Goal: Information Seeking & Learning: Learn about a topic

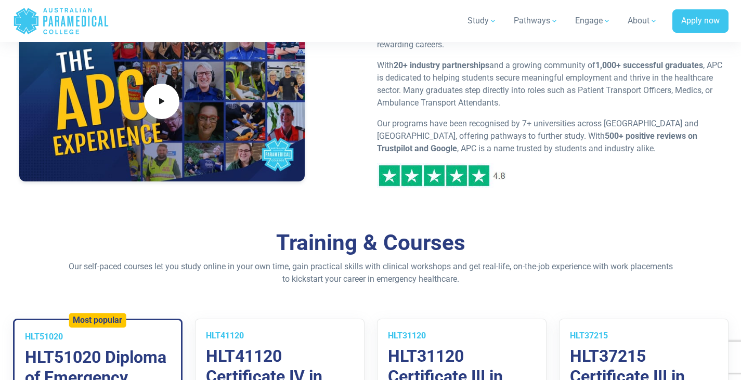
scroll to position [572, 0]
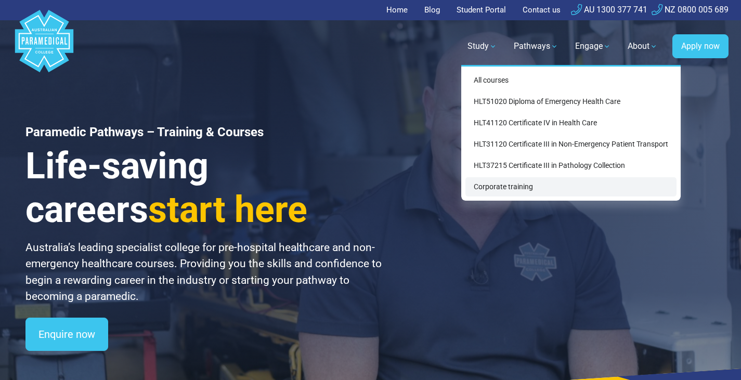
click at [516, 186] on link "Corporate training" at bounding box center [571, 186] width 211 height 19
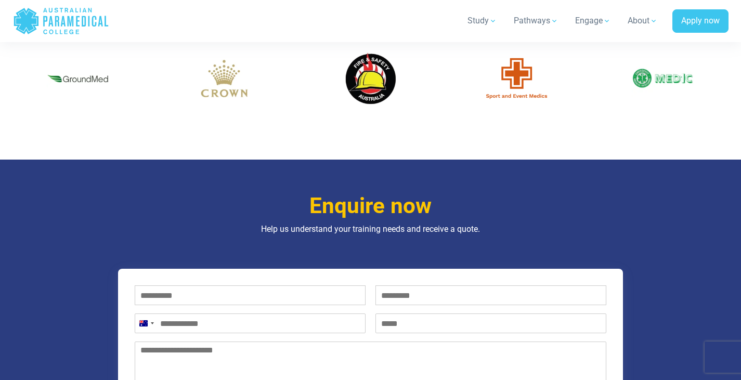
scroll to position [884, 0]
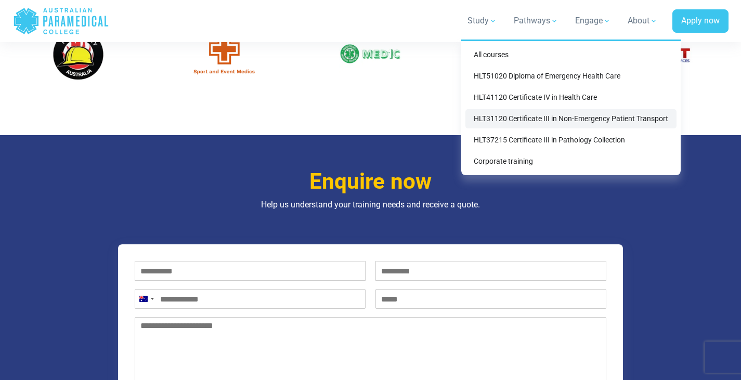
click at [516, 122] on link "HLT31120 Certificate III in Non-Emergency Patient Transport" at bounding box center [571, 118] width 211 height 19
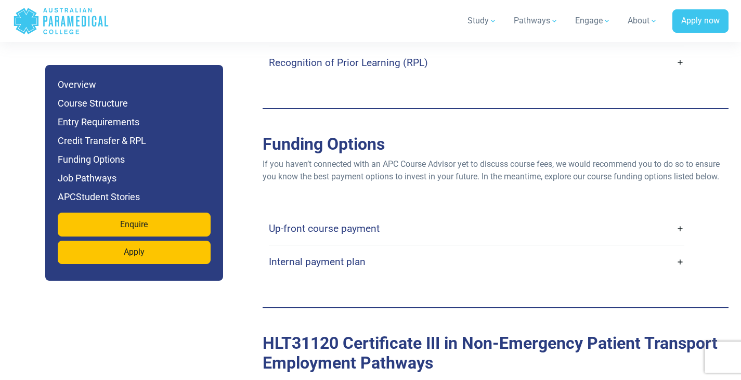
scroll to position [2965, 0]
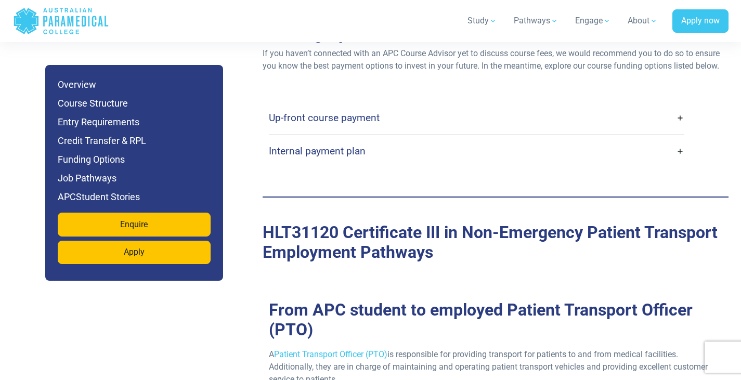
click at [307, 112] on h4 "Up-front course payment" at bounding box center [324, 118] width 111 height 12
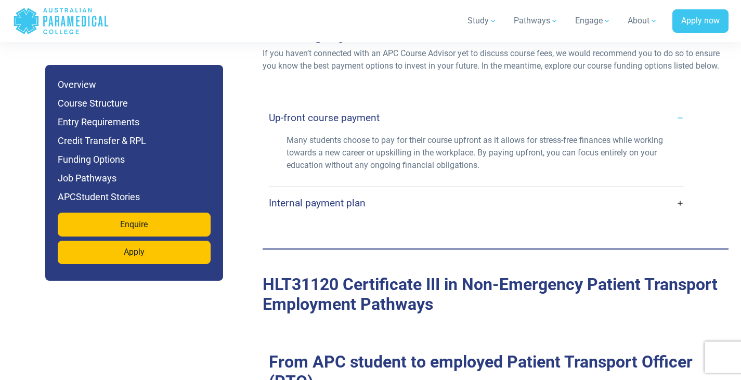
click at [307, 112] on h4 "Up-front course payment" at bounding box center [324, 118] width 111 height 12
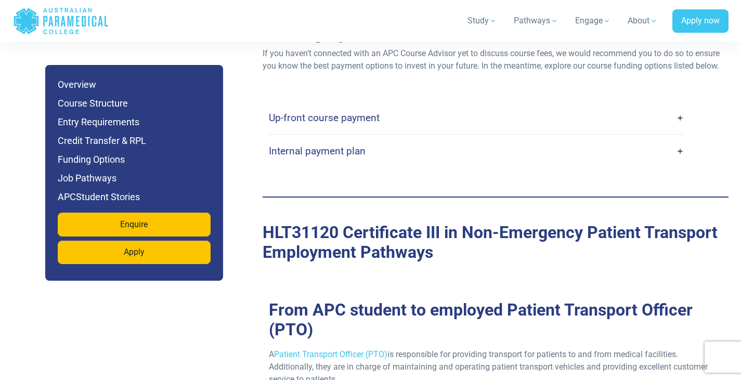
click at [316, 145] on h4 "Internal payment plan" at bounding box center [317, 151] width 97 height 12
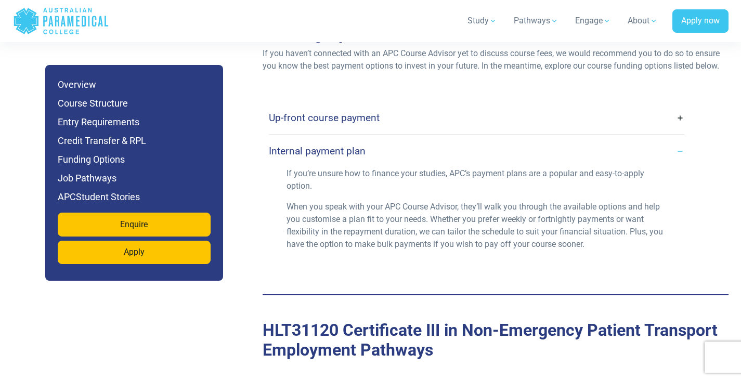
click at [315, 145] on h4 "Internal payment plan" at bounding box center [317, 151] width 97 height 12
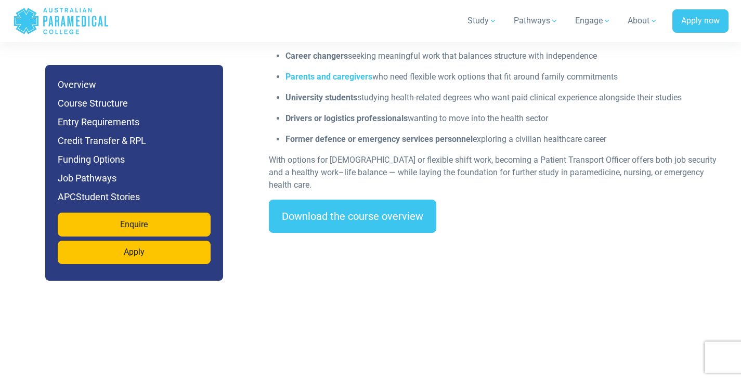
scroll to position [1405, 0]
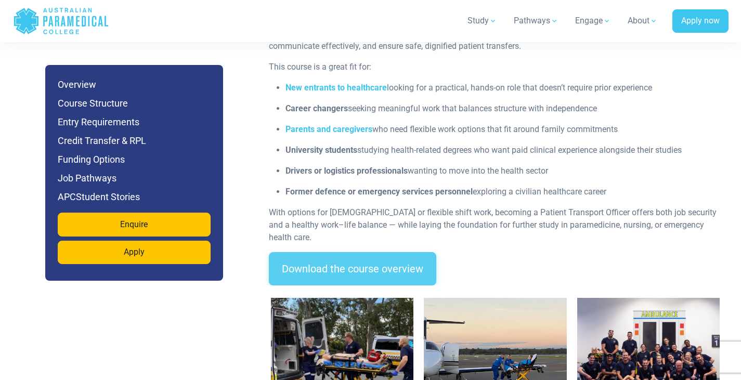
click at [336, 252] on link "Download the course overview" at bounding box center [353, 268] width 168 height 33
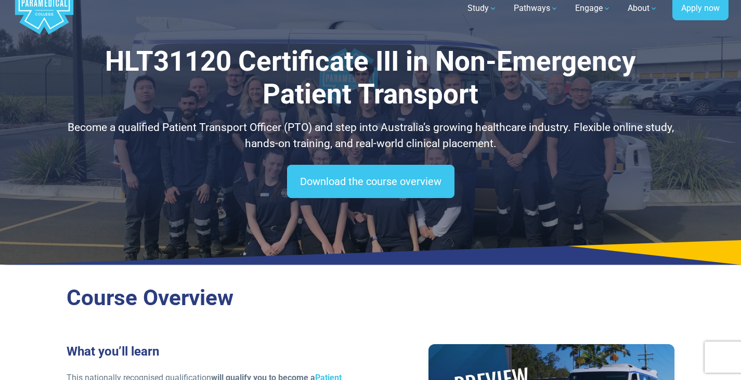
scroll to position [0, 0]
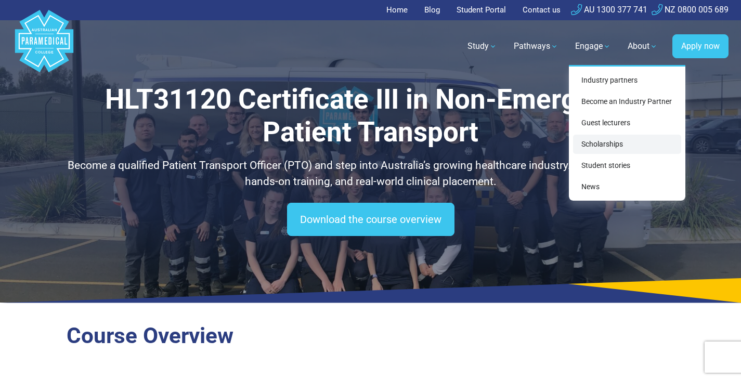
click at [610, 143] on link "Scholarships" at bounding box center [627, 144] width 108 height 19
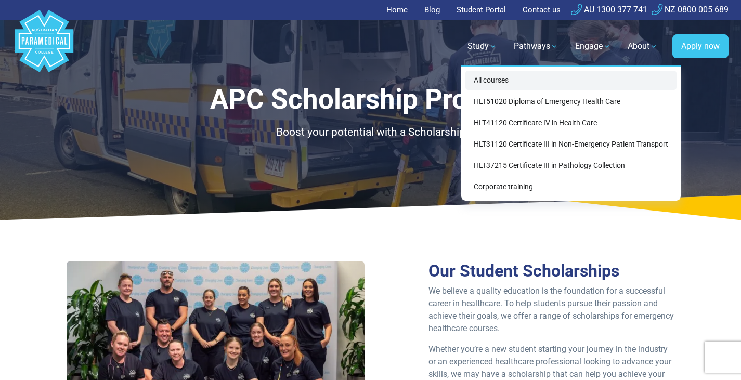
click at [505, 84] on link "All courses" at bounding box center [571, 80] width 211 height 19
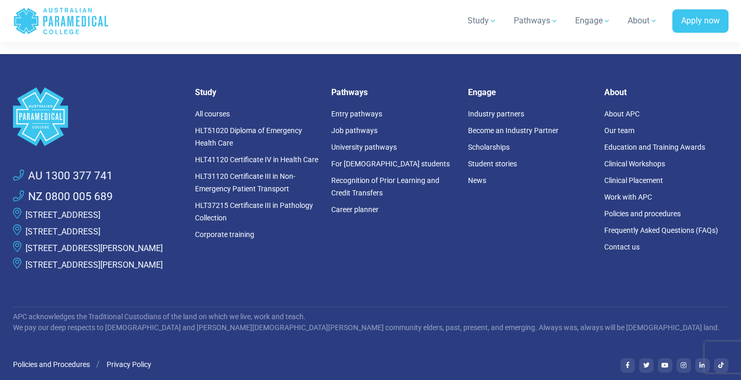
scroll to position [1609, 0]
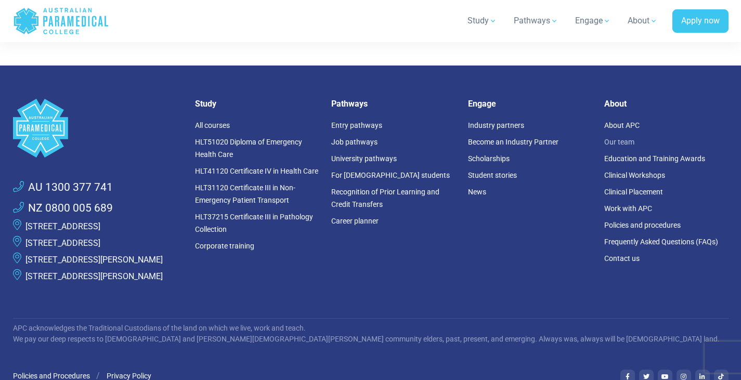
click at [616, 139] on link "Our team" at bounding box center [620, 142] width 30 height 8
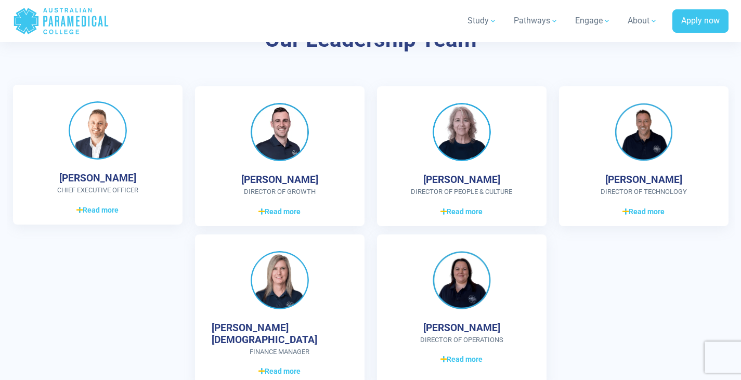
scroll to position [2757, 0]
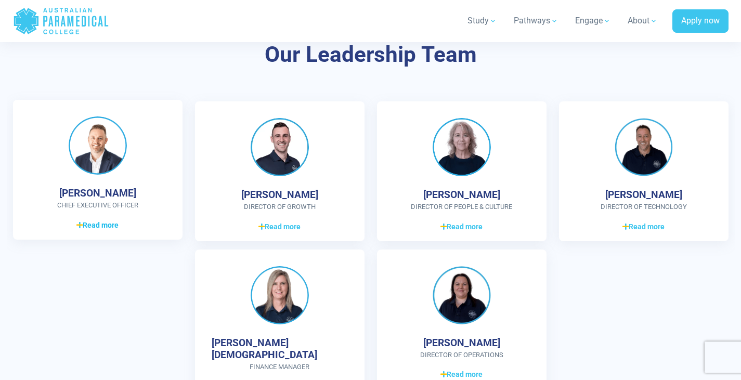
click at [94, 224] on span "Read more" at bounding box center [97, 225] width 42 height 11
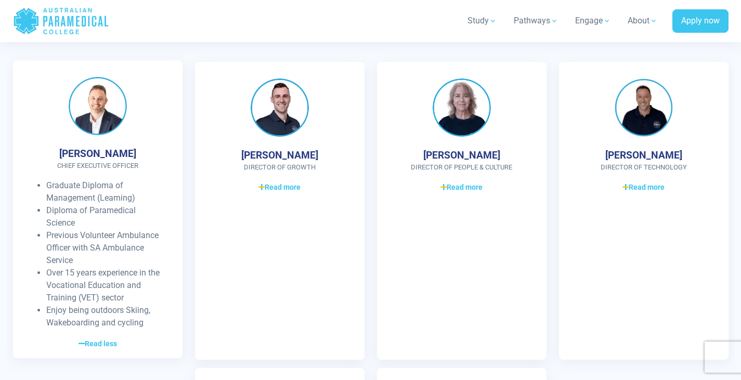
scroll to position [2809, 0]
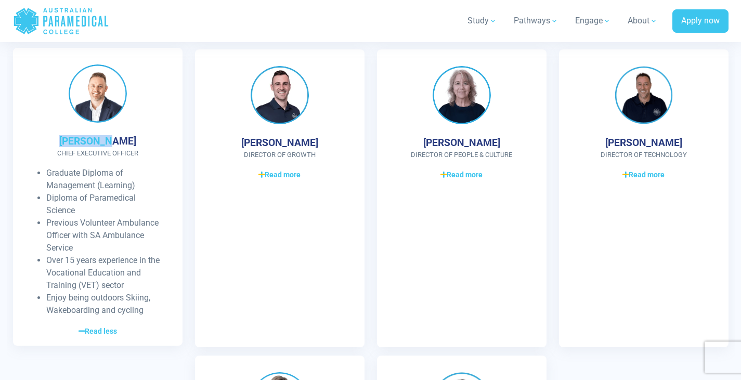
drag, startPoint x: 75, startPoint y: 141, endPoint x: 125, endPoint y: 138, distance: 50.5
click at [125, 138] on div "[PERSON_NAME] CHIEF EXECUTIVE OFFICER Graduate Diploma of Management (Learning)…" at bounding box center [98, 197] width 170 height 298
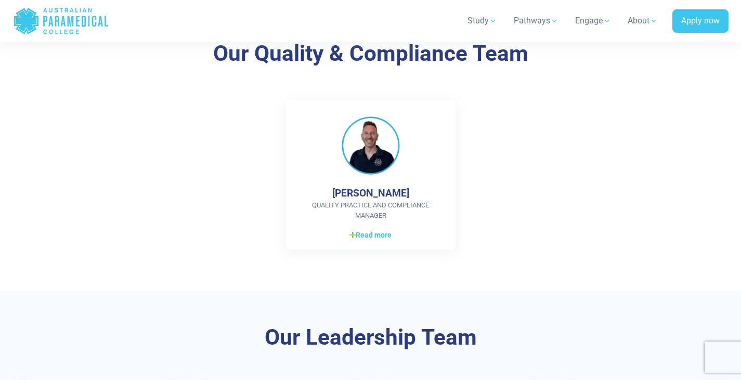
scroll to position [2445, 0]
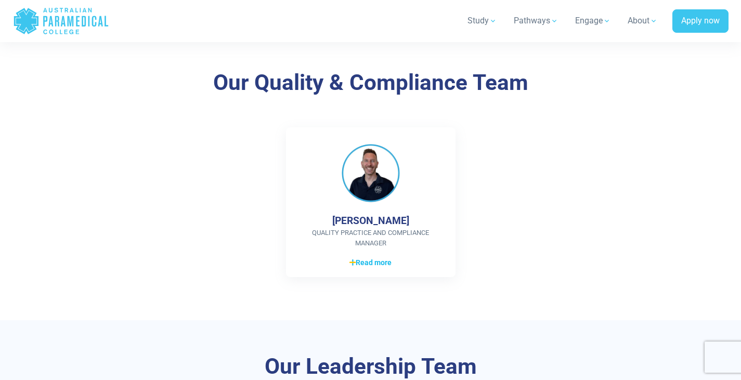
click at [372, 267] on span "Read more" at bounding box center [371, 263] width 42 height 11
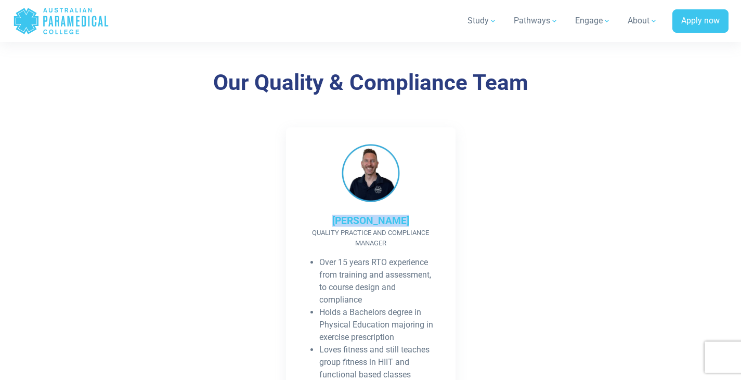
drag, startPoint x: 368, startPoint y: 216, endPoint x: 407, endPoint y: 213, distance: 38.7
click at [406, 213] on div "[PERSON_NAME] Quality Practice and Compliance Manager Over 15 years RTO experie…" at bounding box center [371, 337] width 170 height 420
copy h4 "[PERSON_NAME]"
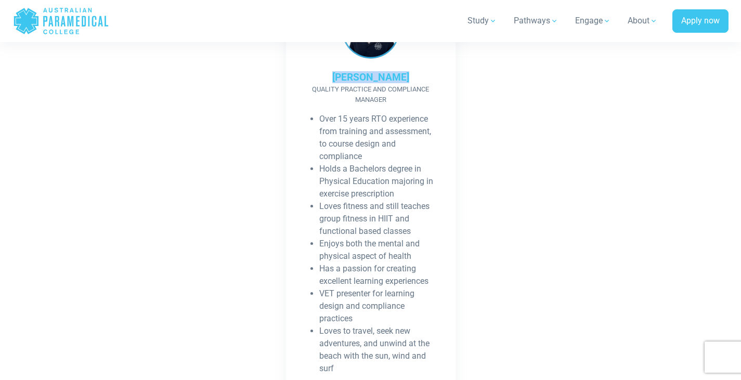
scroll to position [2601, 0]
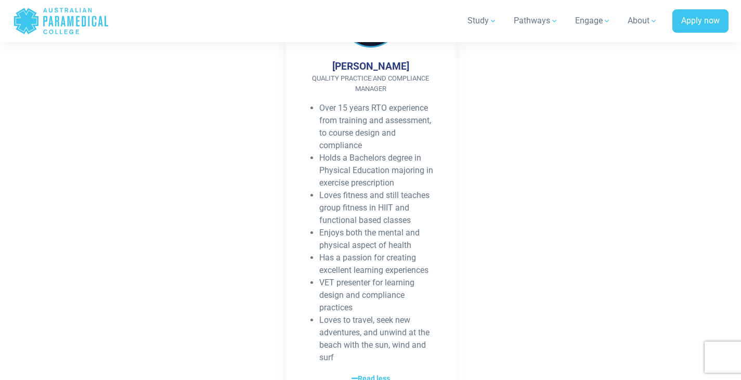
click at [197, 177] on div "[PERSON_NAME] Quality Practice and Compliance Manager Over 15 years RTO experie…" at bounding box center [371, 187] width 728 height 429
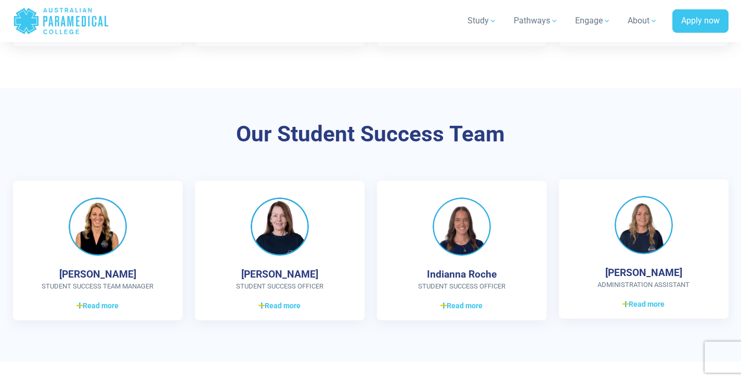
scroll to position [780, 0]
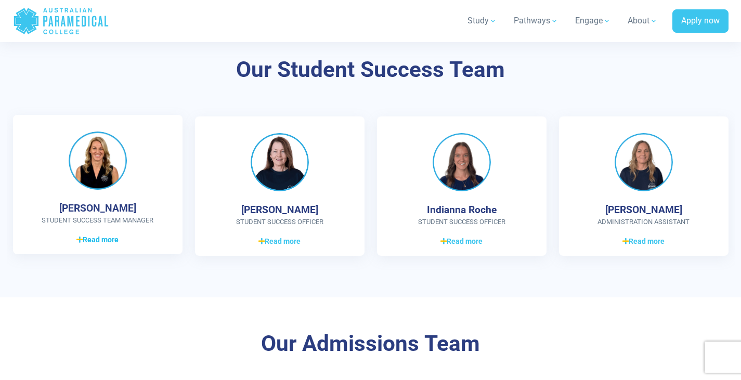
click at [98, 238] on span "Read more" at bounding box center [97, 240] width 42 height 11
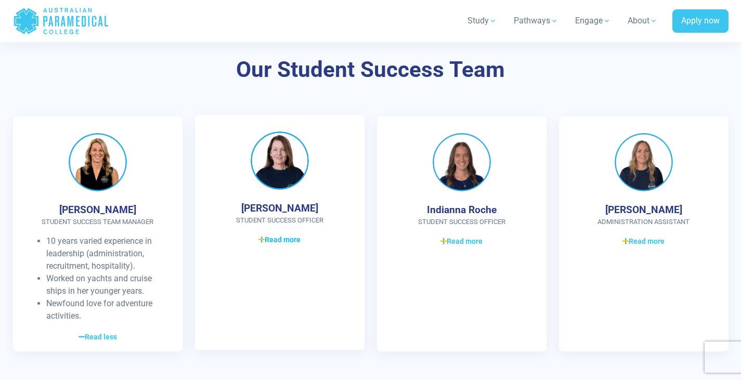
click at [254, 234] on link "Read more Read less" at bounding box center [280, 240] width 136 height 12
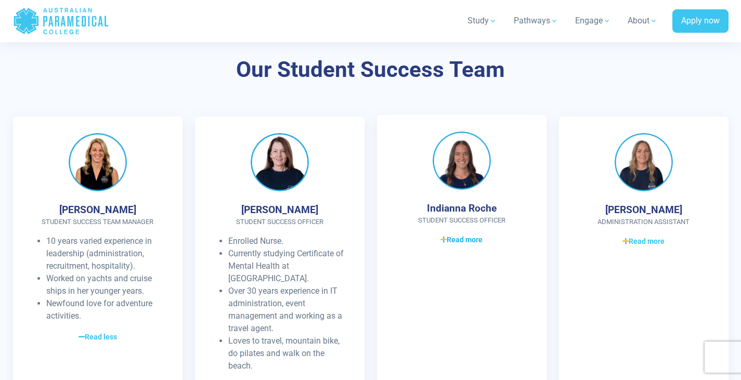
click at [442, 241] on icon at bounding box center [444, 239] width 6 height 7
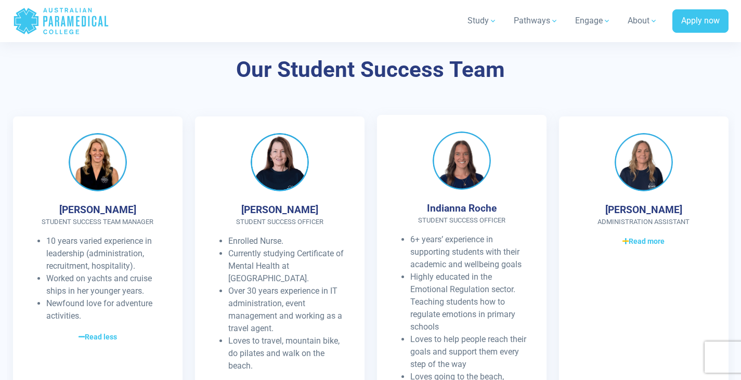
scroll to position [832, 0]
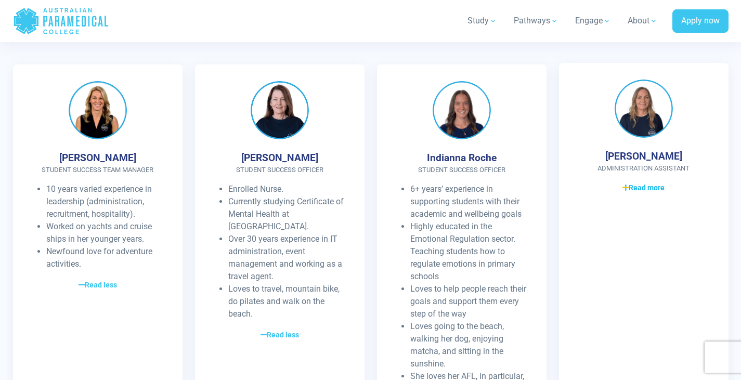
click at [621, 190] on link "Read more Read less" at bounding box center [644, 188] width 136 height 12
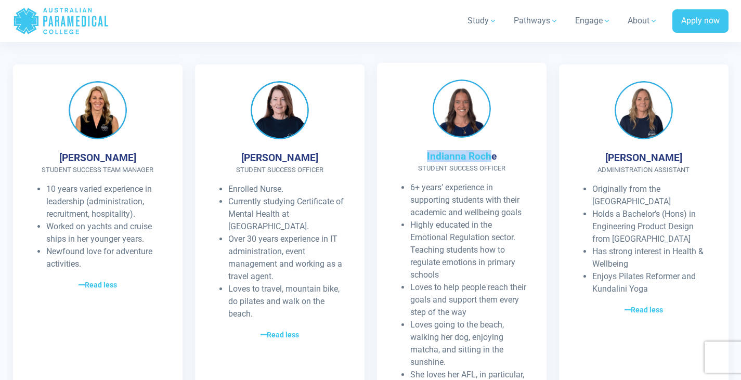
drag, startPoint x: 426, startPoint y: 160, endPoint x: 493, endPoint y: 156, distance: 67.7
click at [493, 156] on div "Indianna Roche Student Success Officer 6+ years’ experience in supporting stude…" at bounding box center [462, 243] width 170 height 361
drag, startPoint x: 496, startPoint y: 156, endPoint x: 428, endPoint y: 160, distance: 68.3
click at [428, 160] on div "Indianna Roche Student Success Officer 6+ years’ experience in supporting stude…" at bounding box center [462, 243] width 170 height 361
copy h4 "Indianna Roche"
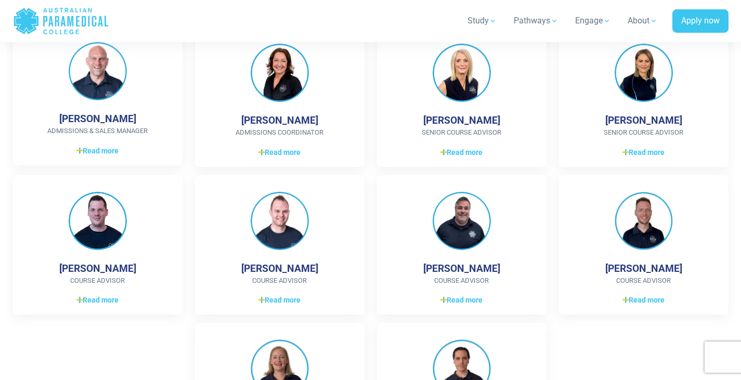
scroll to position [1353, 0]
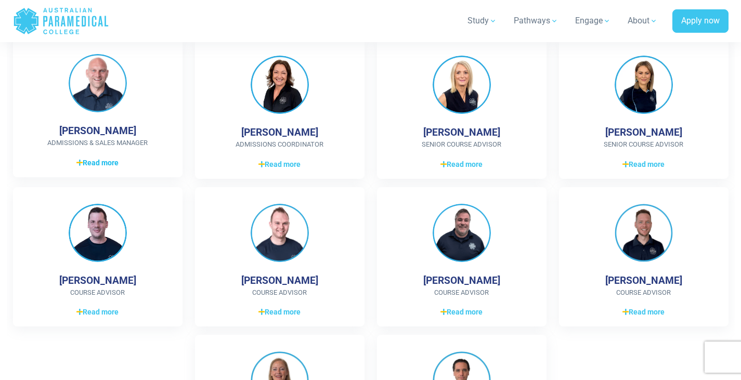
click at [92, 160] on span "Read more" at bounding box center [97, 163] width 42 height 11
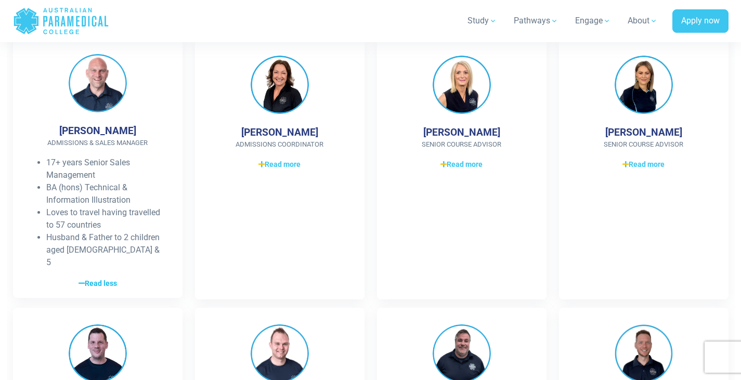
click at [98, 278] on span "Read less" at bounding box center [98, 283] width 38 height 11
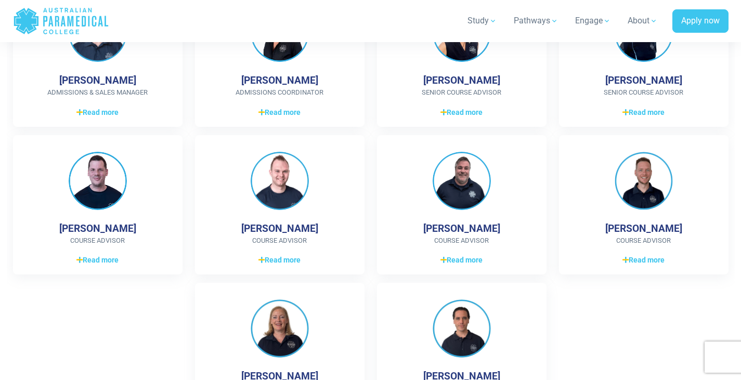
scroll to position [1457, 0]
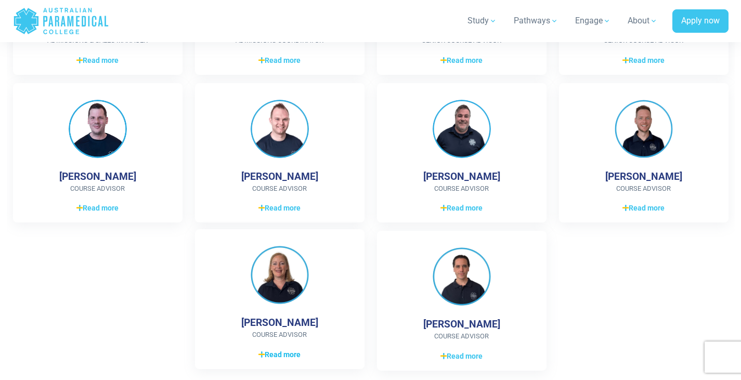
click at [284, 359] on span "Read more" at bounding box center [280, 355] width 42 height 11
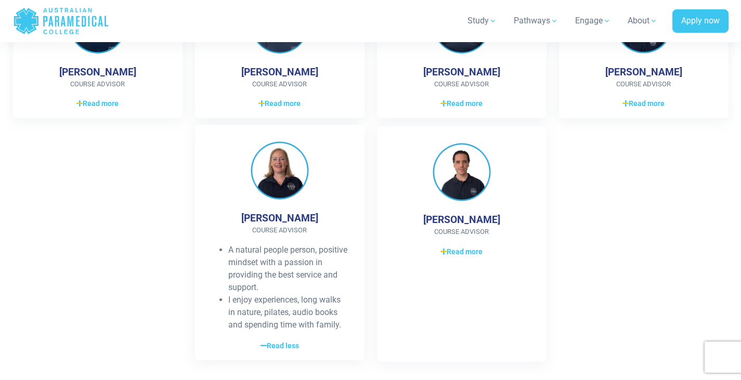
scroll to position [1561, 0]
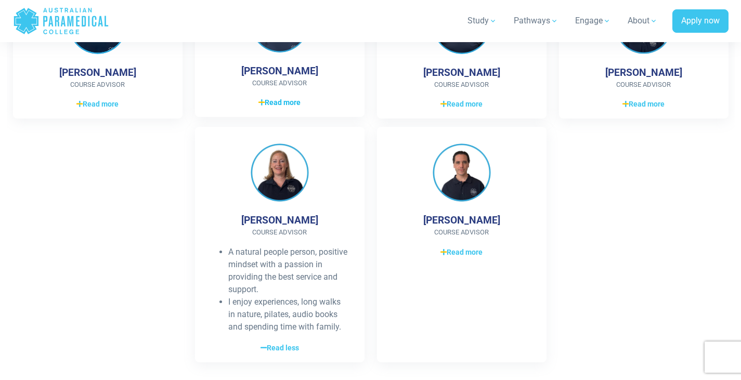
click at [288, 105] on span "Read more" at bounding box center [280, 102] width 42 height 11
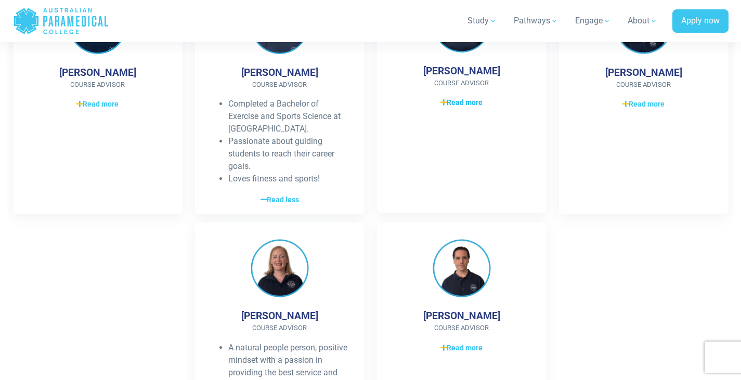
click at [452, 99] on span "Read more" at bounding box center [462, 102] width 42 height 11
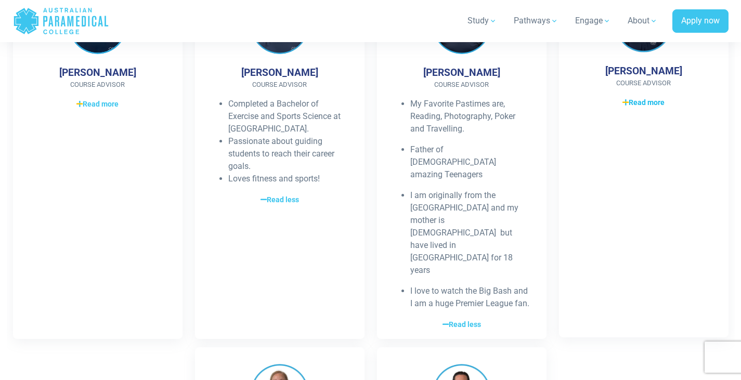
click at [639, 107] on span "Read more" at bounding box center [644, 102] width 42 height 11
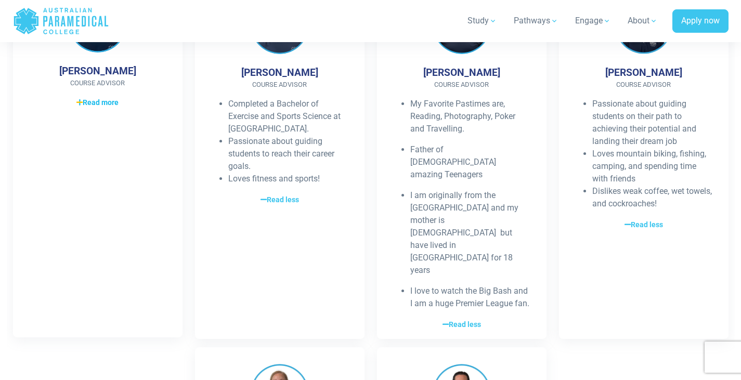
click at [84, 105] on span "Read more" at bounding box center [97, 102] width 42 height 11
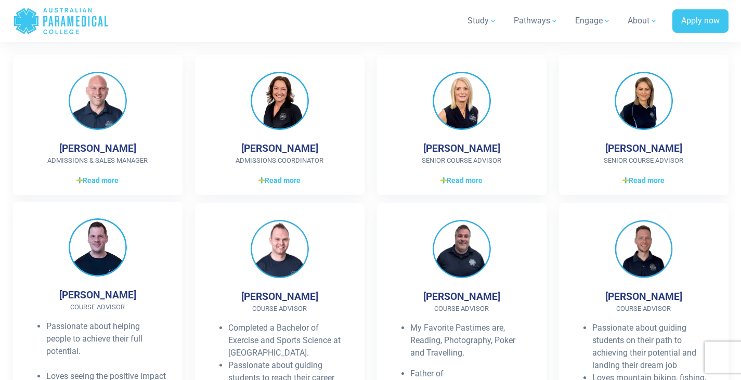
scroll to position [1301, 0]
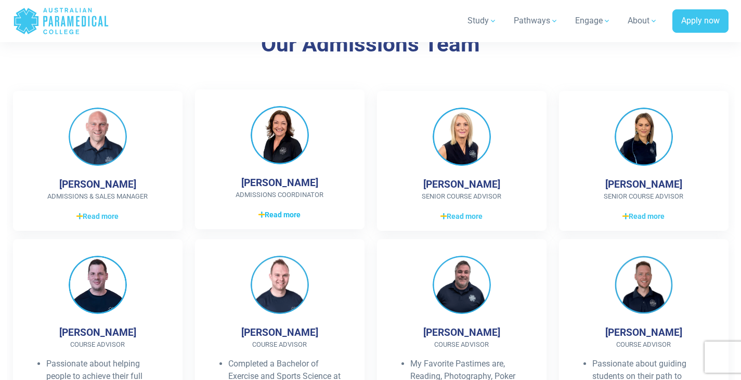
click at [277, 218] on span "Read more" at bounding box center [280, 215] width 42 height 11
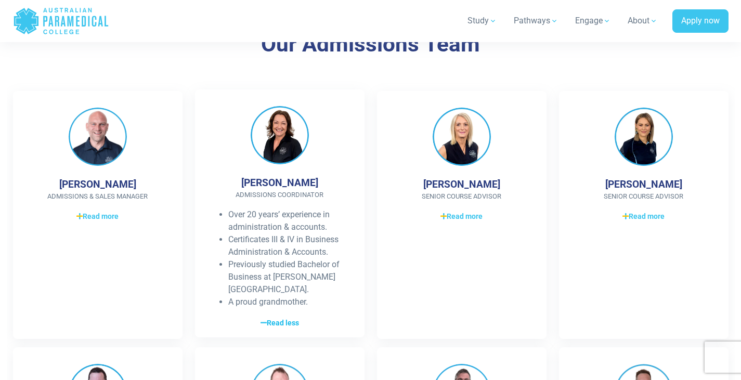
click at [278, 318] on span "Read less" at bounding box center [280, 323] width 38 height 11
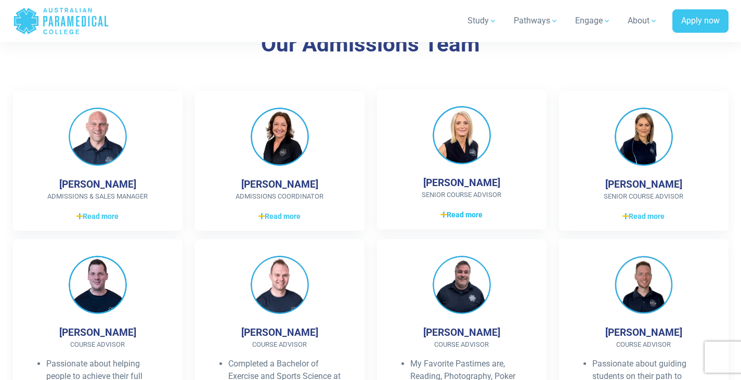
click at [442, 213] on icon at bounding box center [444, 214] width 6 height 7
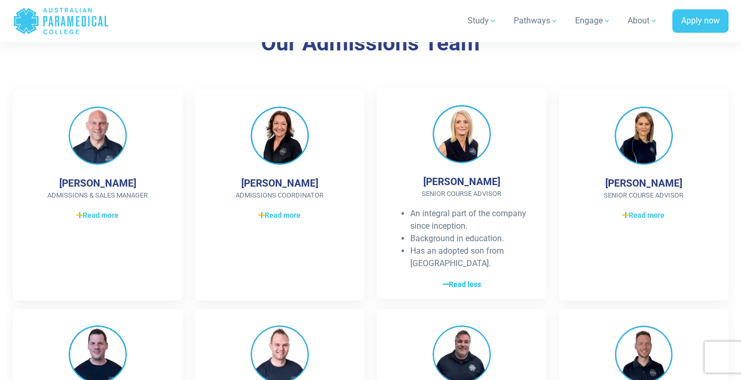
scroll to position [1509, 0]
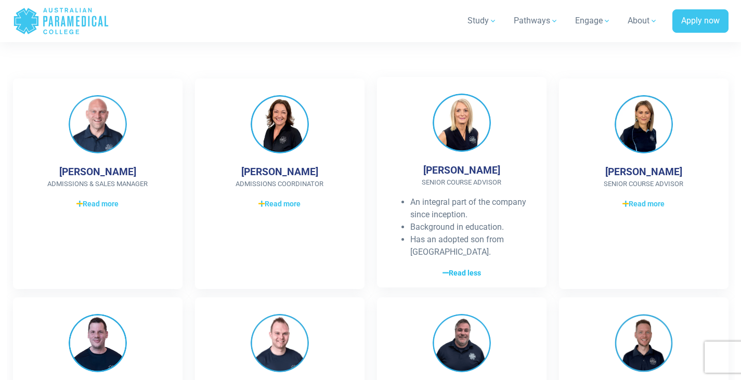
click at [468, 279] on span "Read less" at bounding box center [462, 273] width 38 height 11
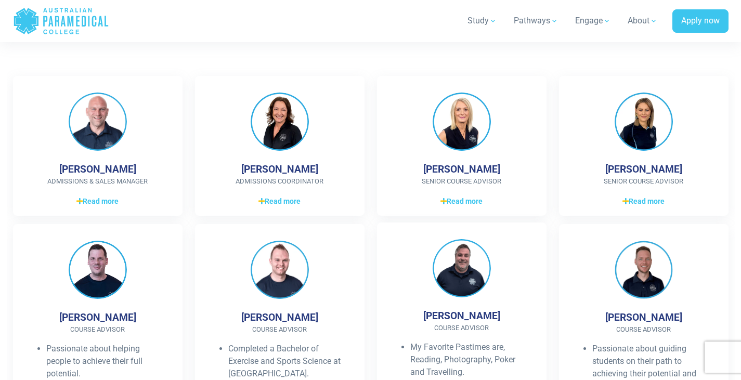
scroll to position [1301, 0]
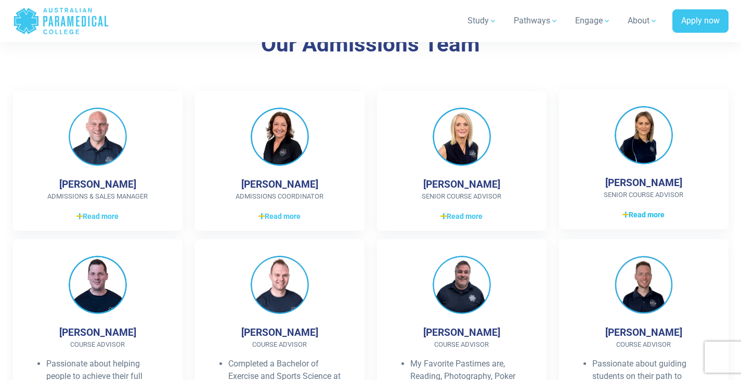
click at [660, 212] on span "Read more" at bounding box center [644, 215] width 42 height 11
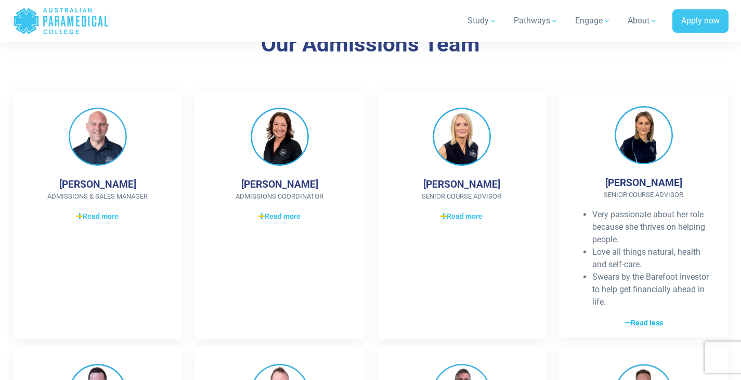
click at [642, 317] on link "Read more Read less" at bounding box center [644, 323] width 136 height 12
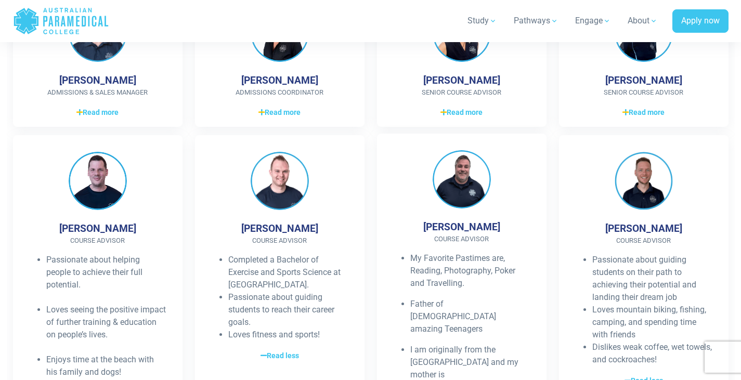
scroll to position [1457, 0]
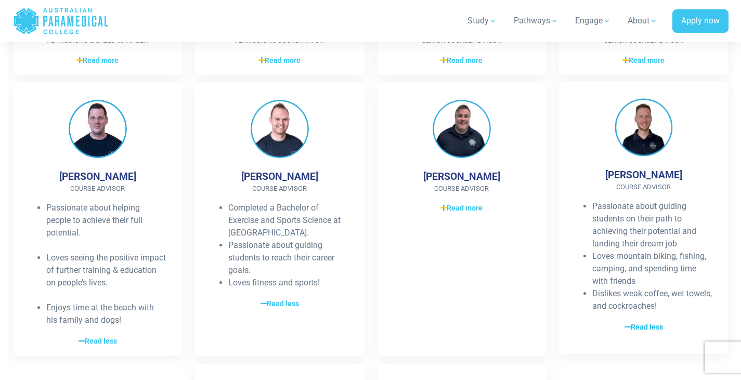
click at [645, 322] on link "Read more Read less" at bounding box center [644, 327] width 136 height 12
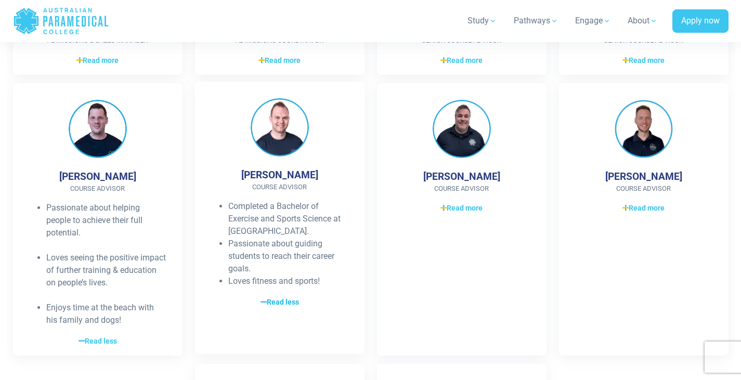
click at [293, 299] on span "Read less" at bounding box center [280, 302] width 38 height 11
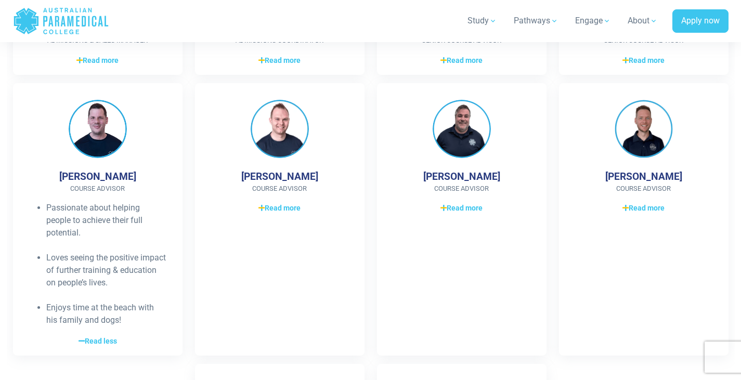
click at [96, 337] on span "Read less" at bounding box center [98, 341] width 38 height 11
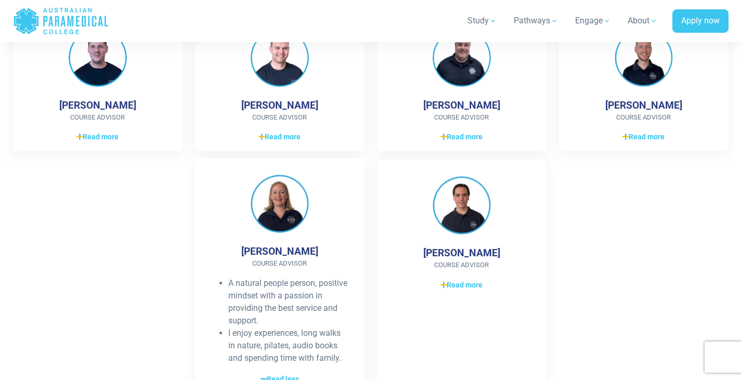
scroll to position [1561, 0]
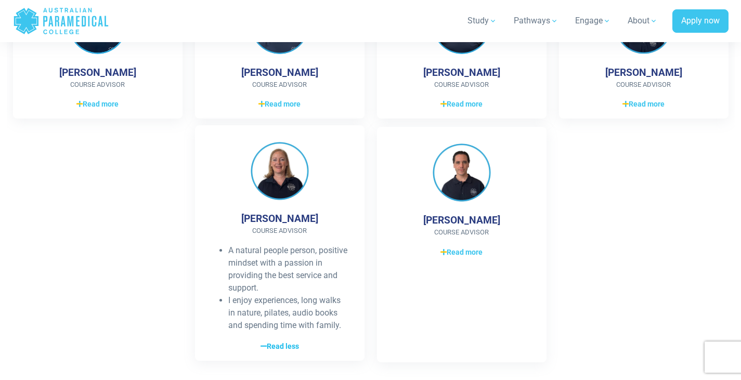
click at [274, 342] on span "Read less" at bounding box center [280, 346] width 38 height 11
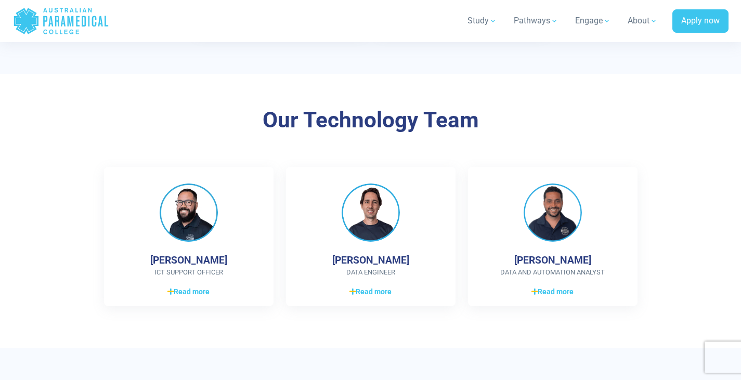
scroll to position [2081, 0]
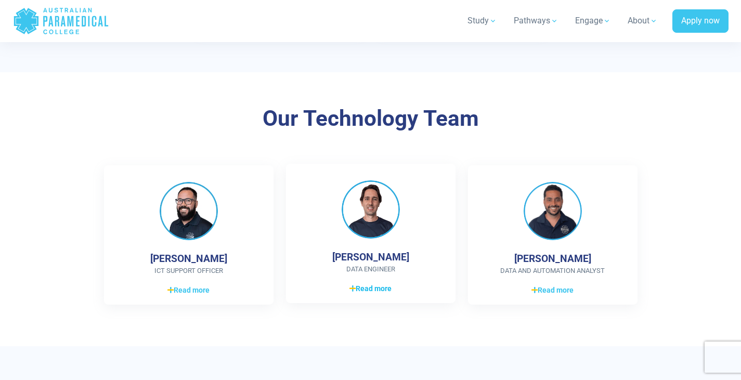
click at [371, 291] on span "Read more" at bounding box center [371, 289] width 42 height 11
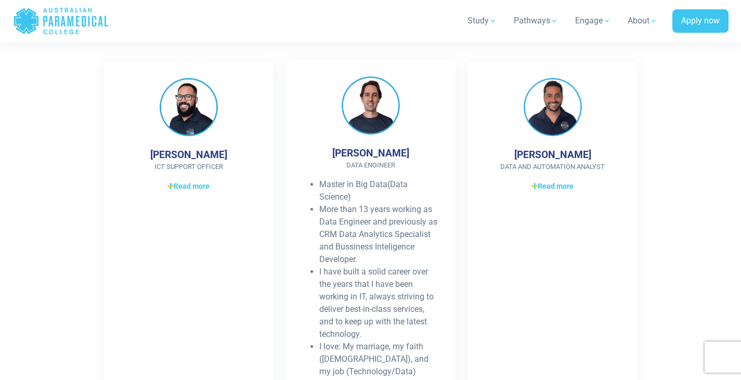
scroll to position [2237, 0]
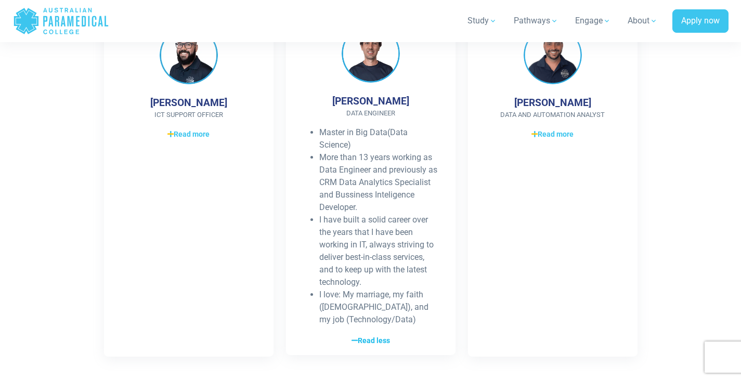
click at [377, 336] on span "Read less" at bounding box center [371, 341] width 38 height 11
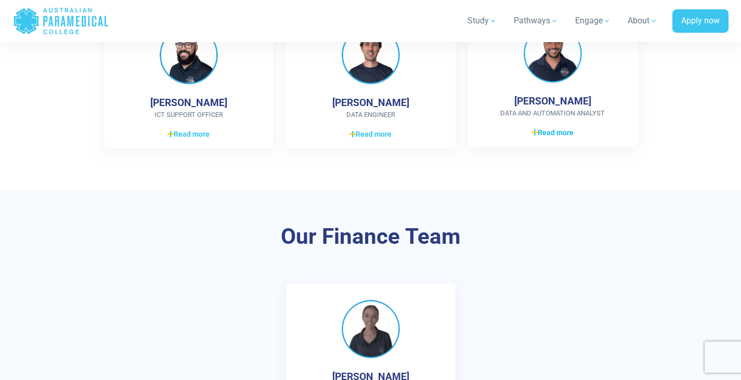
click at [556, 131] on span "Read more" at bounding box center [553, 132] width 42 height 11
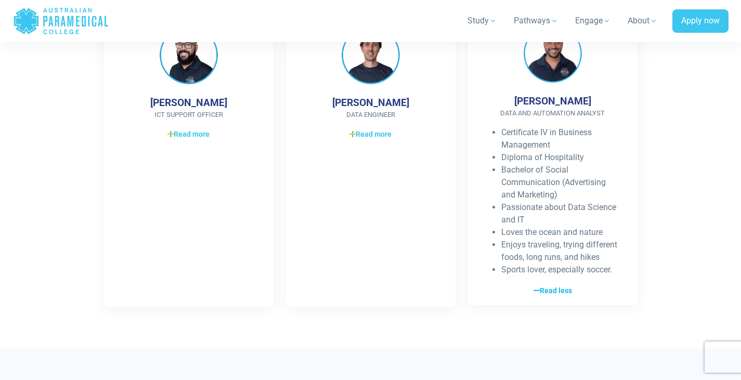
click at [550, 286] on span "Read less" at bounding box center [553, 291] width 38 height 11
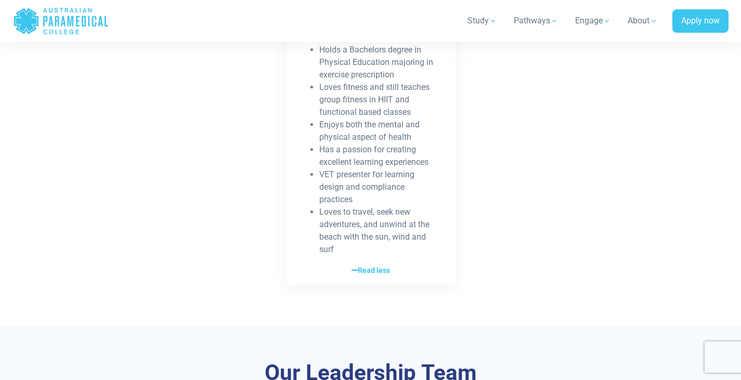
scroll to position [3017, 0]
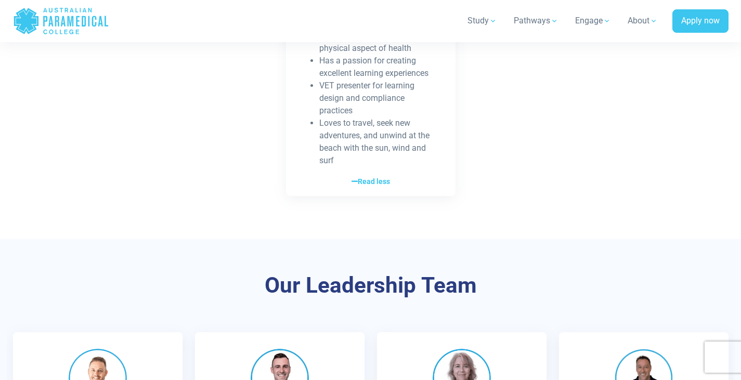
drag, startPoint x: 377, startPoint y: 191, endPoint x: 375, endPoint y: 183, distance: 8.6
click at [375, 181] on span "Read less" at bounding box center [371, 181] width 38 height 11
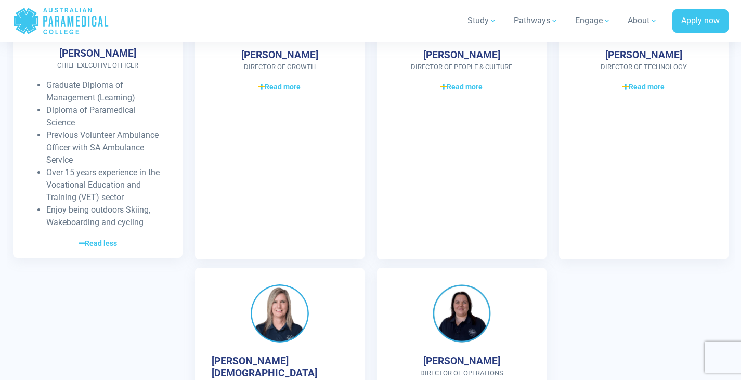
scroll to position [3121, 0]
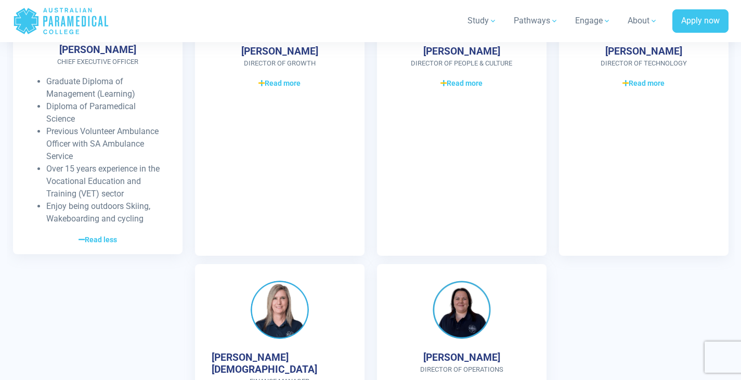
click at [106, 241] on span "Read less" at bounding box center [98, 240] width 38 height 11
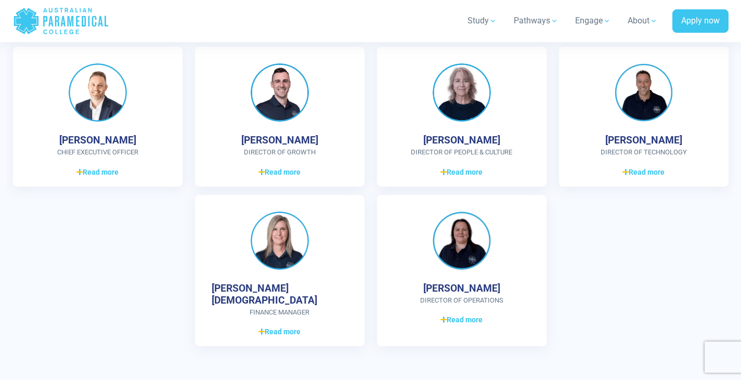
scroll to position [3017, 0]
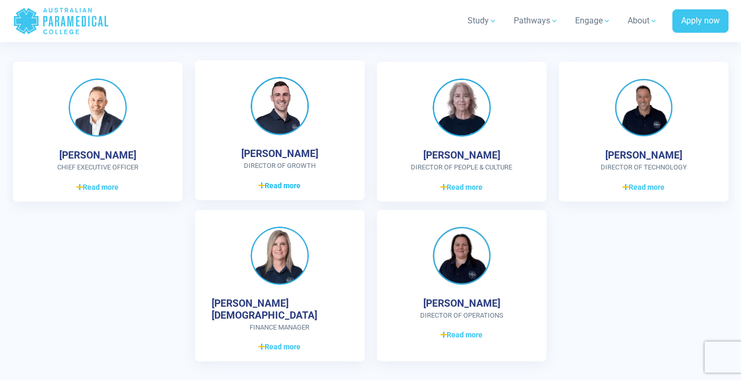
click at [275, 184] on span "Read more" at bounding box center [280, 186] width 42 height 11
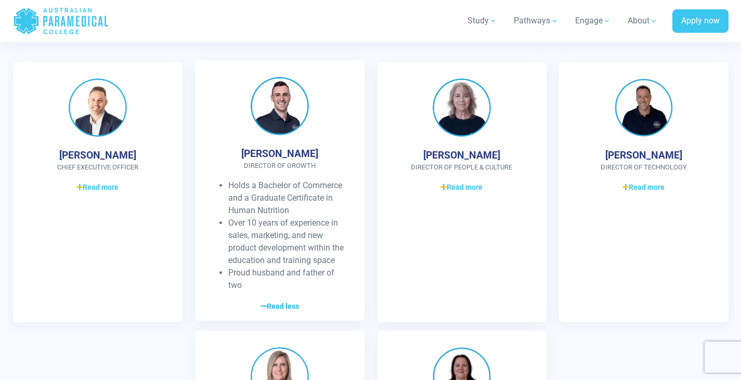
click at [287, 308] on span "Read less" at bounding box center [280, 306] width 38 height 11
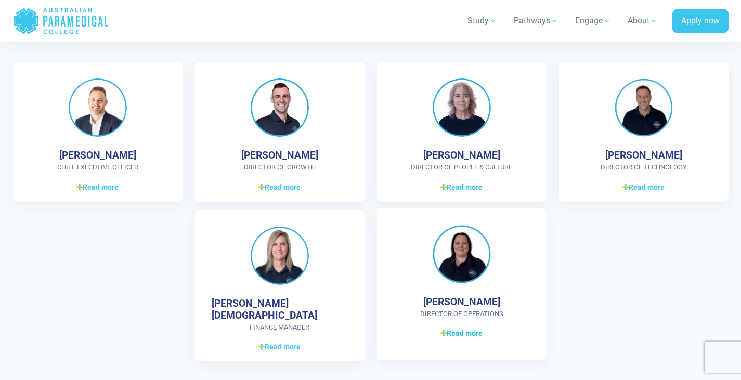
click at [443, 335] on icon at bounding box center [444, 333] width 6 height 7
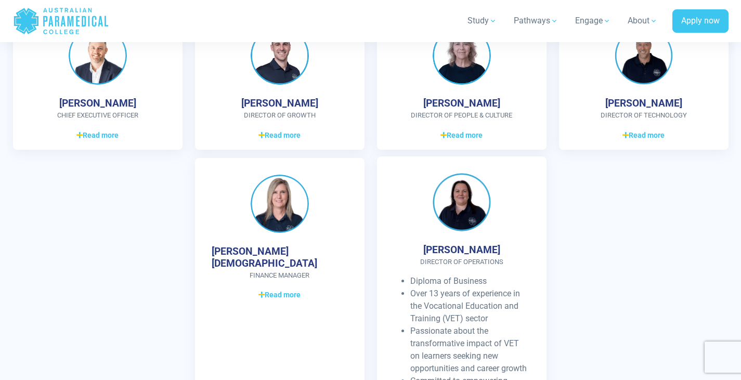
scroll to position [3121, 0]
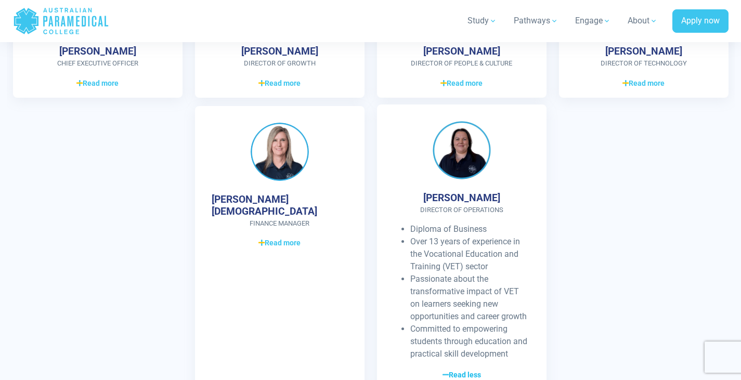
click at [458, 374] on span "Read less" at bounding box center [462, 375] width 38 height 11
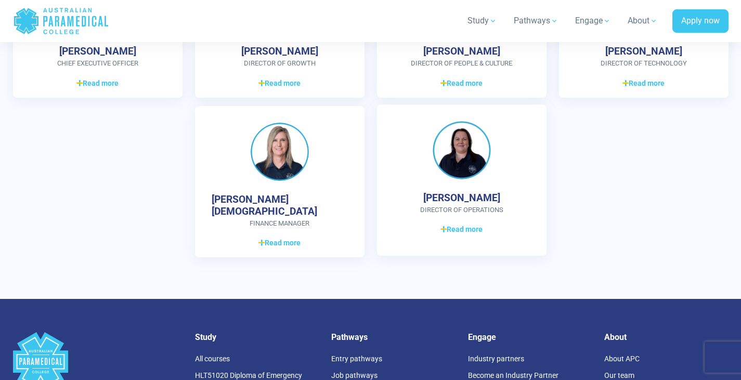
drag, startPoint x: 426, startPoint y: 199, endPoint x: 482, endPoint y: 202, distance: 55.7
click at [502, 195] on div "[PERSON_NAME] Director of Operations Diploma of Business Over 13 years of exper…" at bounding box center [462, 181] width 170 height 152
copy h4 "[PERSON_NAME]"
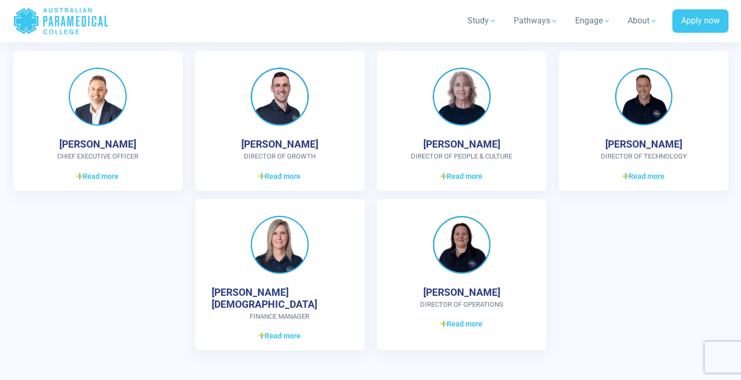
scroll to position [3017, 0]
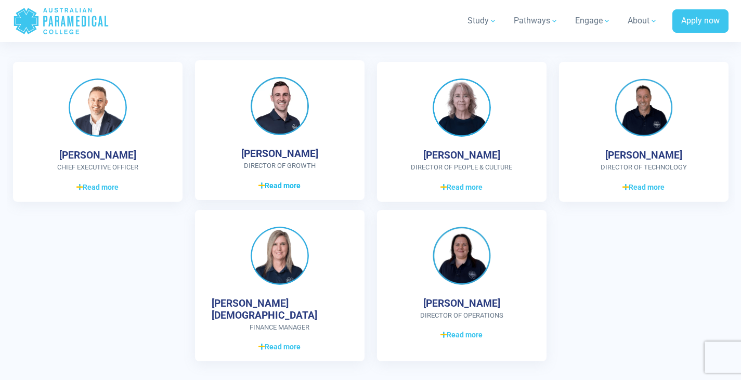
click at [286, 182] on span "Read more" at bounding box center [280, 186] width 42 height 11
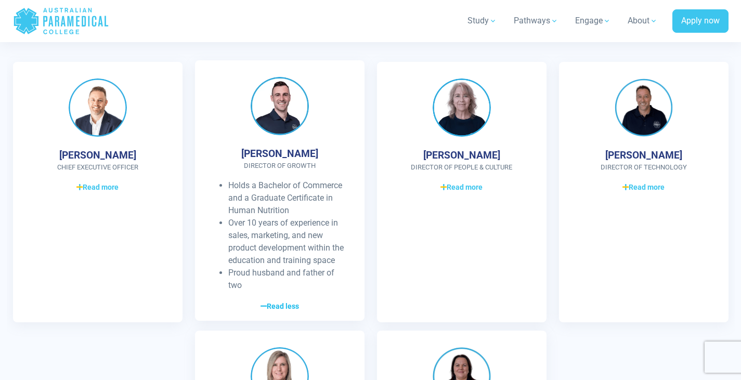
click at [278, 301] on span "Read less" at bounding box center [280, 306] width 38 height 11
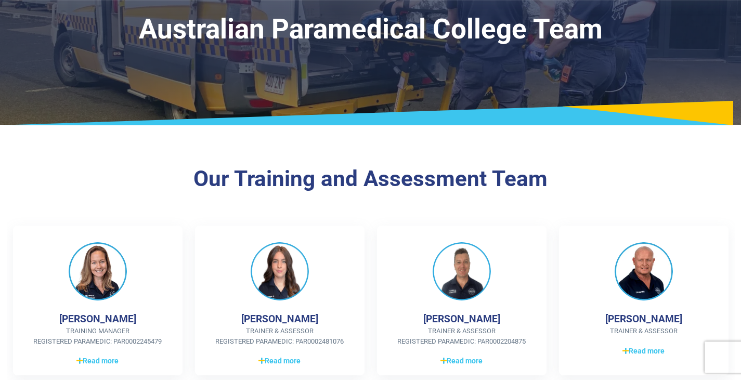
scroll to position [0, 0]
